Goal: Obtain resource: Download file/media

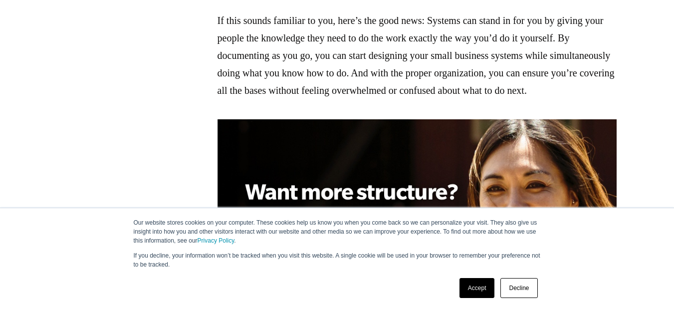
scroll to position [548, 0]
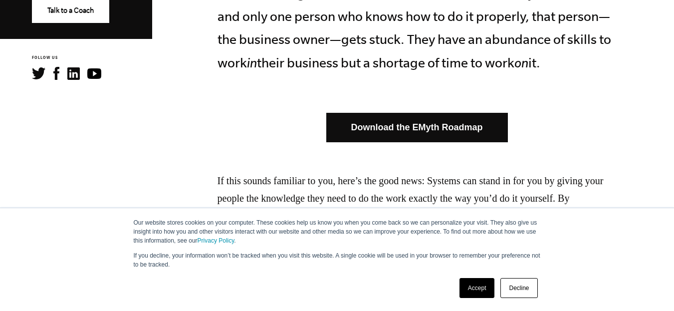
click at [436, 131] on link "Download the EMyth Roadmap" at bounding box center [416, 127] width 181 height 29
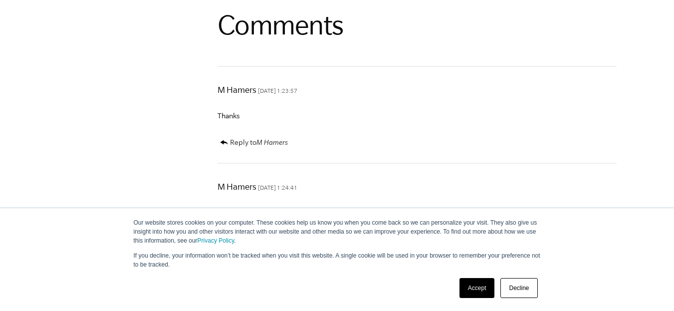
scroll to position [3440, 0]
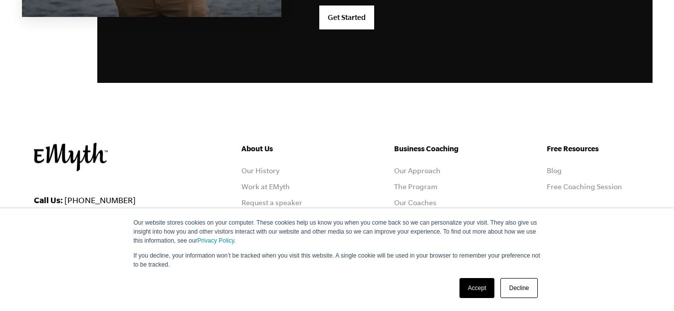
scroll to position [2756, 0]
